Goal: Task Accomplishment & Management: Complete application form

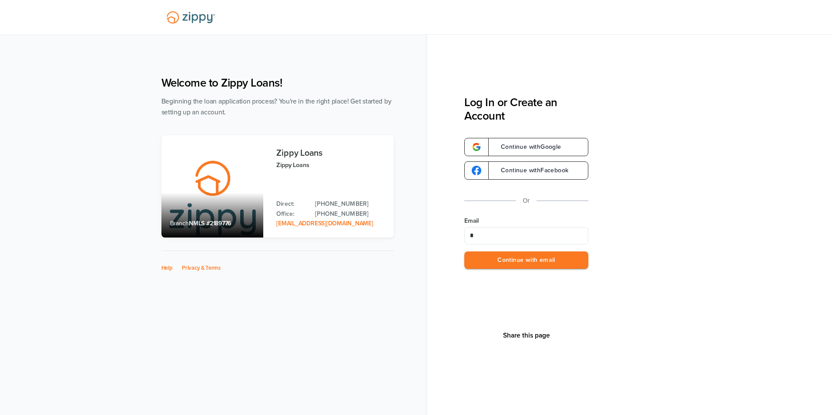
type input "**********"
click at [510, 262] on button "Continue with email" at bounding box center [527, 261] width 124 height 18
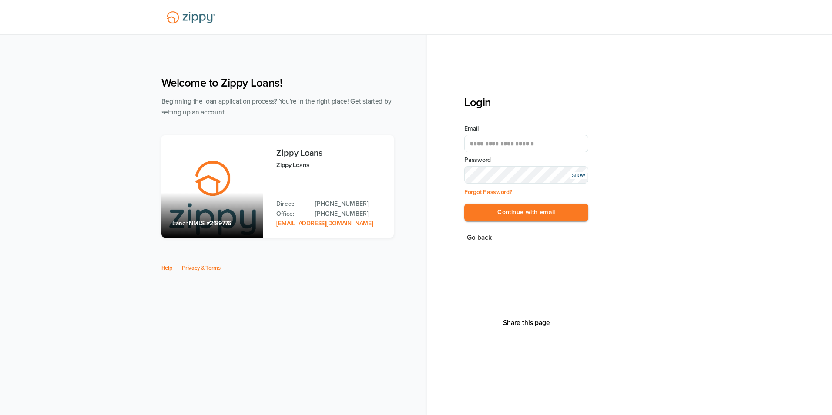
click at [465, 204] on button "Continue with email" at bounding box center [527, 213] width 124 height 18
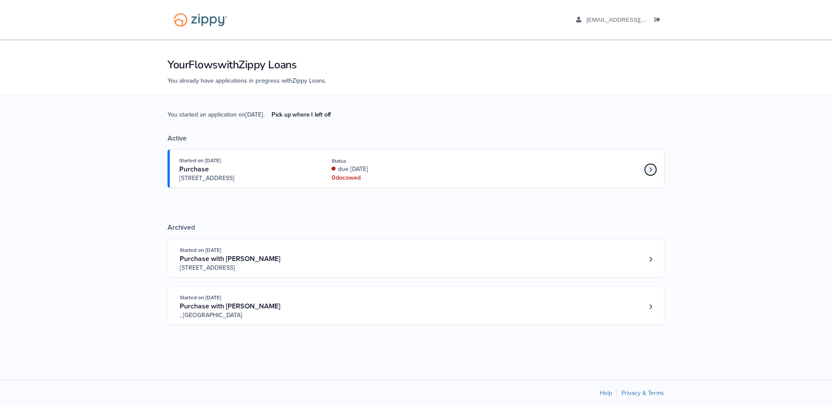
click at [646, 168] on link "Loan number 4206677" at bounding box center [650, 169] width 13 height 13
